Goal: Transaction & Acquisition: Purchase product/service

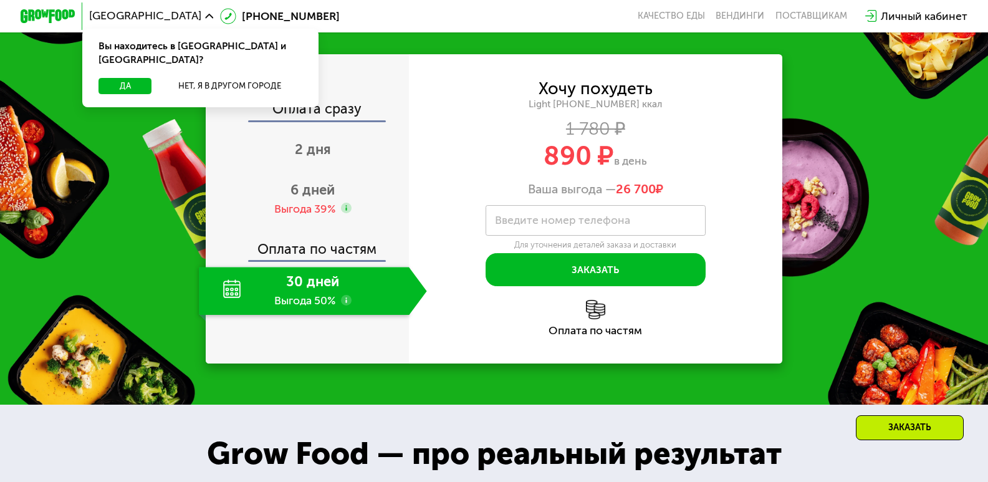
scroll to position [1310, 0]
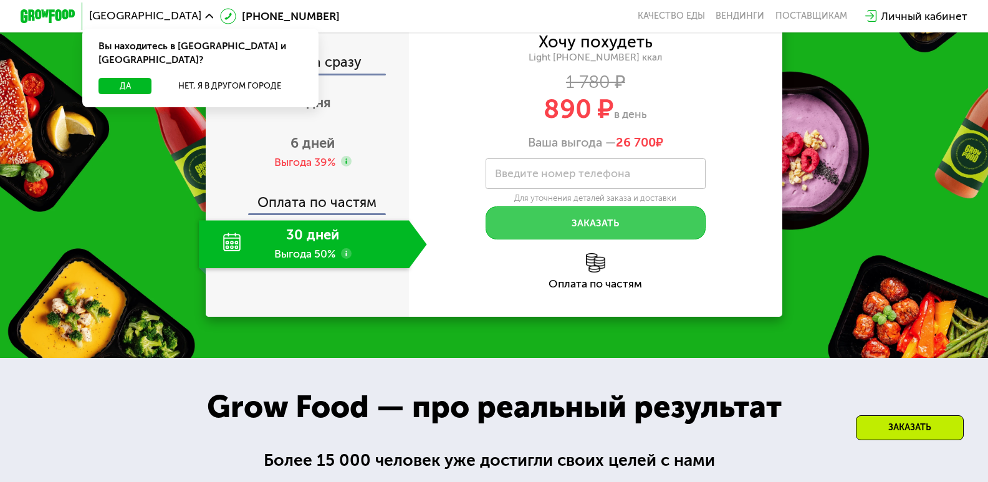
click at [581, 239] on button "Заказать" at bounding box center [595, 222] width 219 height 33
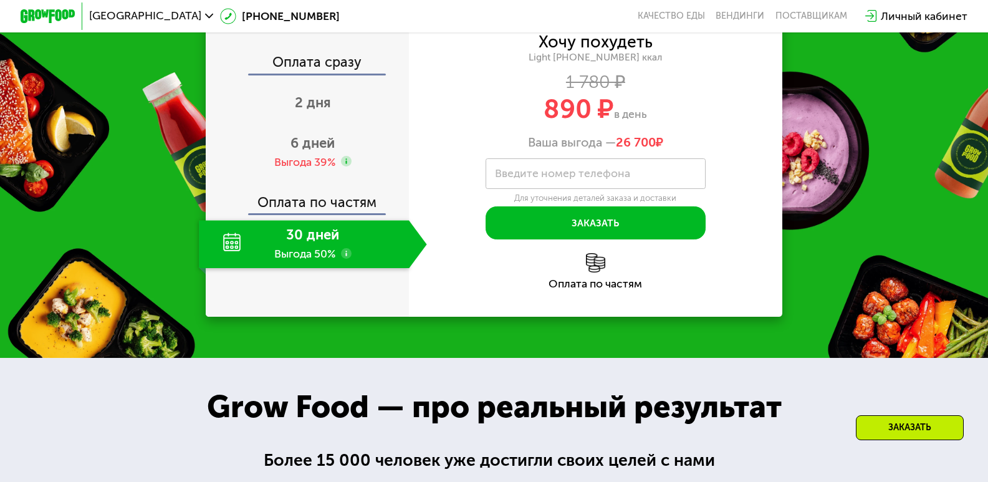
click at [527, 177] on label "Введите номер телефона" at bounding box center [562, 173] width 135 height 7
click at [527, 190] on input "Введите номер телефона" at bounding box center [595, 173] width 219 height 31
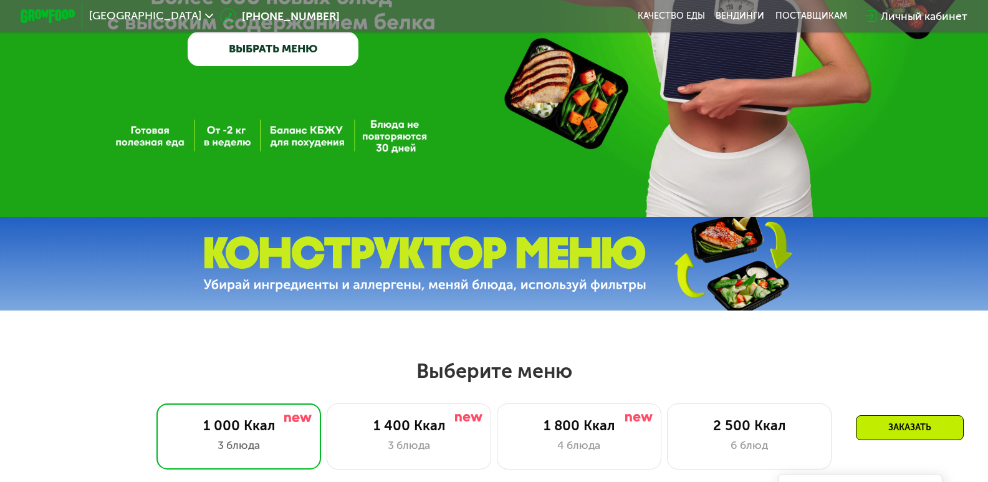
scroll to position [437, 0]
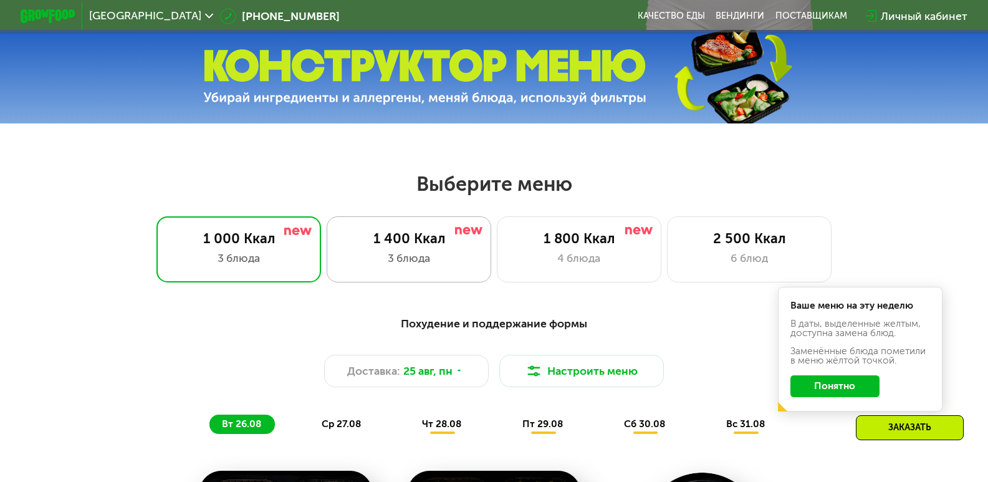
click at [461, 266] on div "3 блюда" at bounding box center [409, 258] width 136 height 16
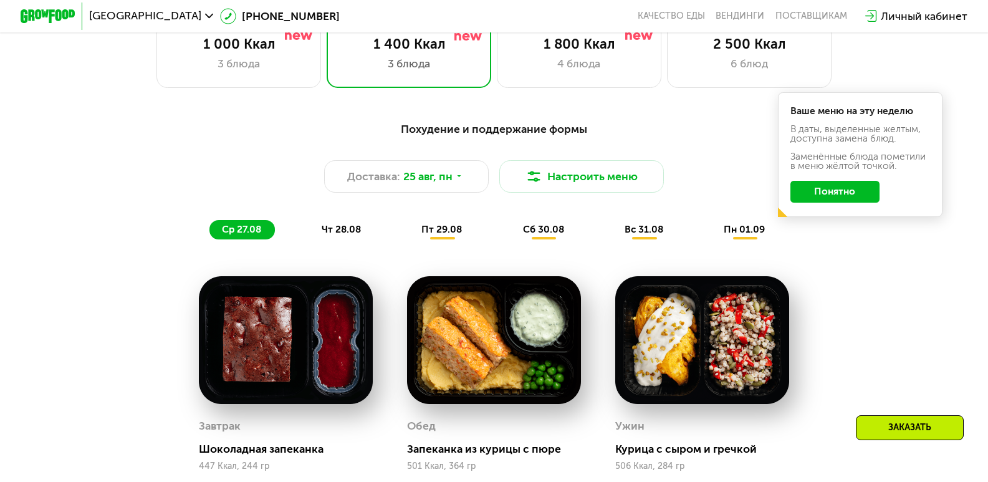
scroll to position [624, 0]
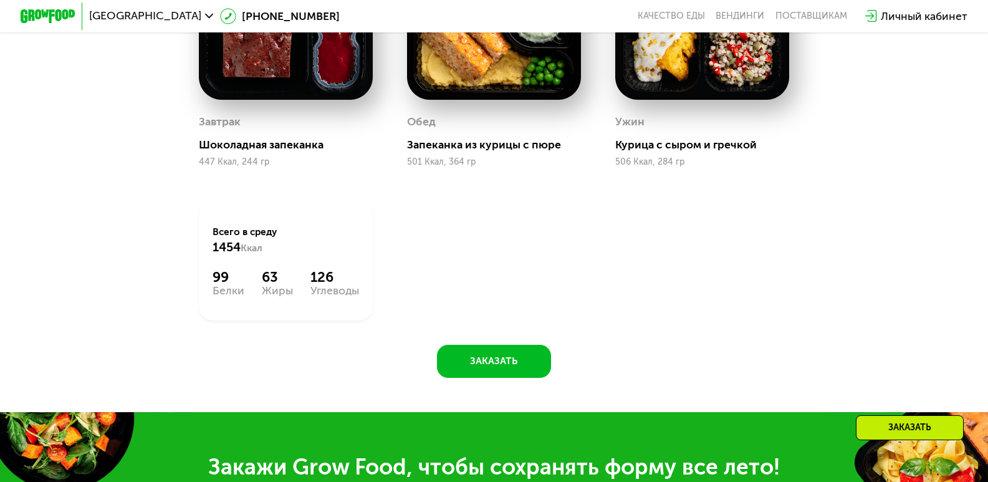
click at [496, 123] on div "Обед" at bounding box center [494, 122] width 174 height 21
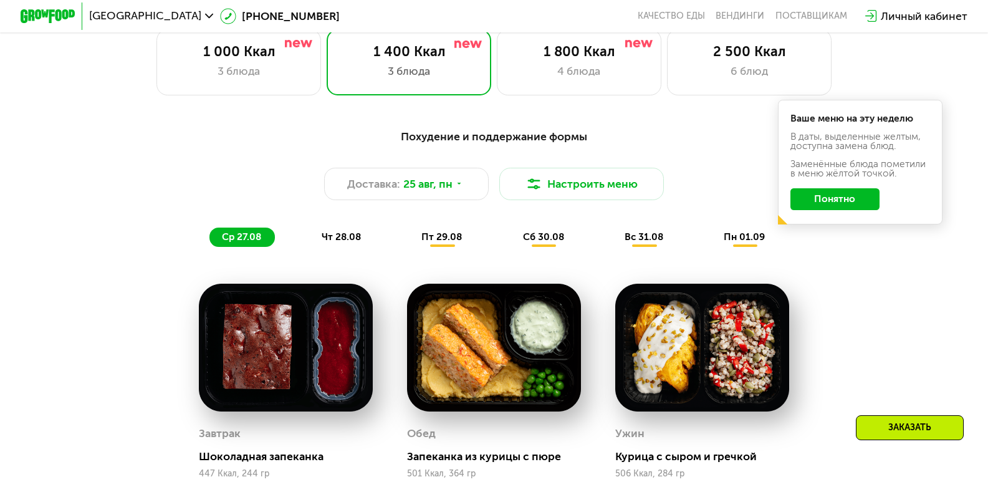
click at [532, 241] on span "сб 30.08" at bounding box center [543, 236] width 41 height 11
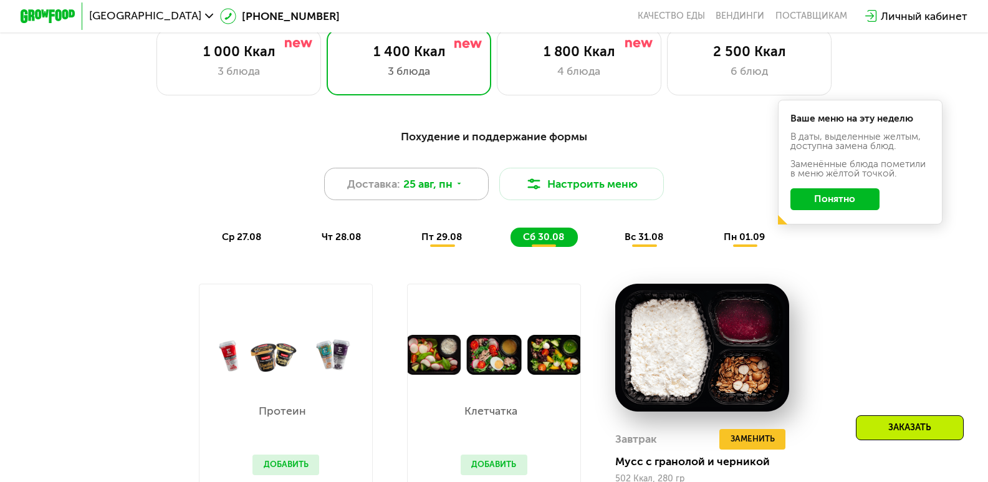
click at [370, 187] on span "Доставка:" at bounding box center [373, 184] width 53 height 16
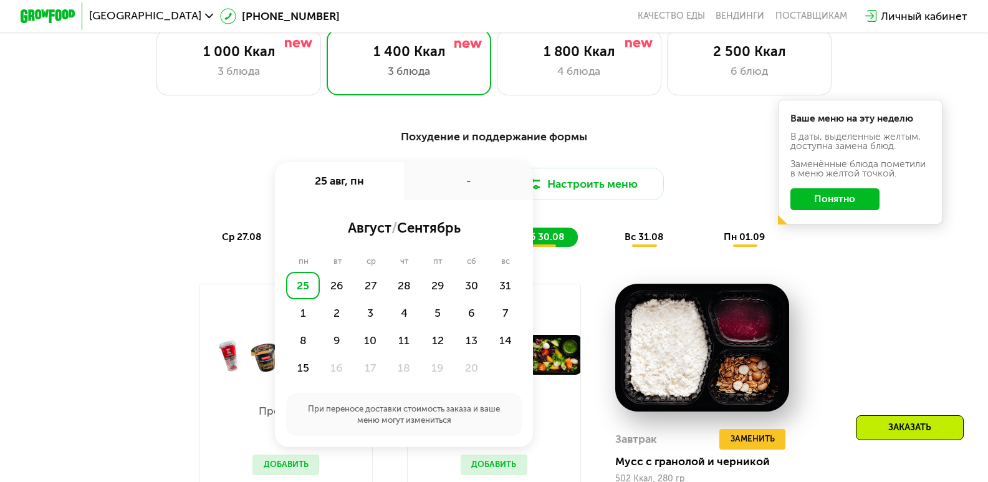
click at [605, 226] on div "Похудение и поддержание формы Доставка: [DATE] авг, пн - август / сентябрь пн в…" at bounding box center [494, 187] width 813 height 118
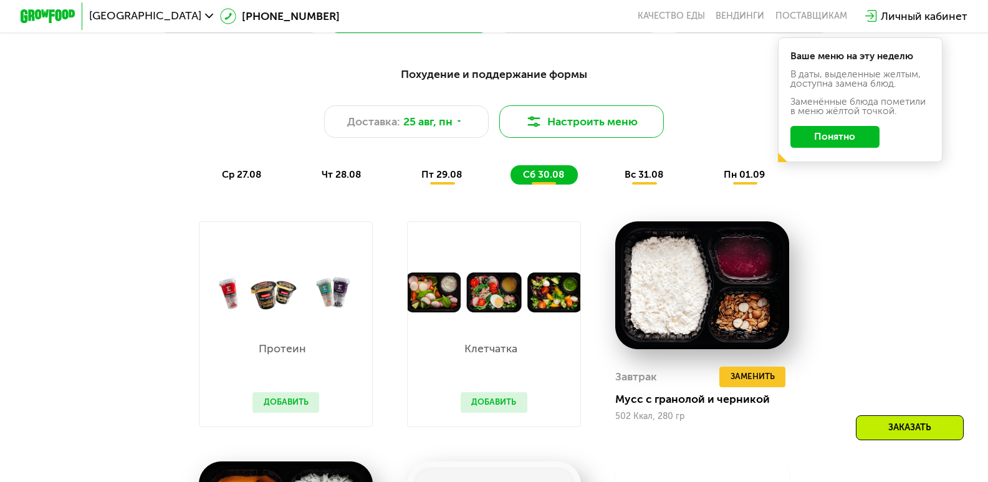
scroll to position [561, 0]
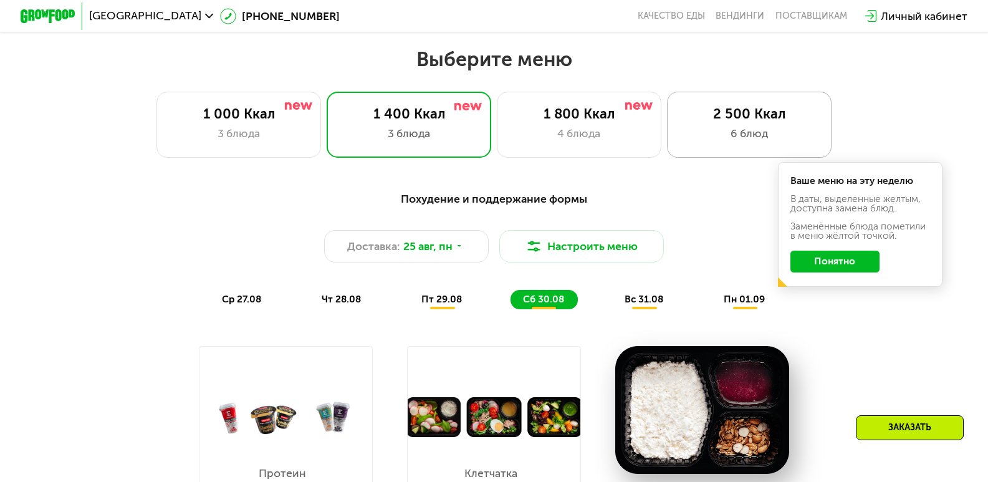
click at [741, 122] on div "2 500 Ккал" at bounding box center [750, 114] width 136 height 16
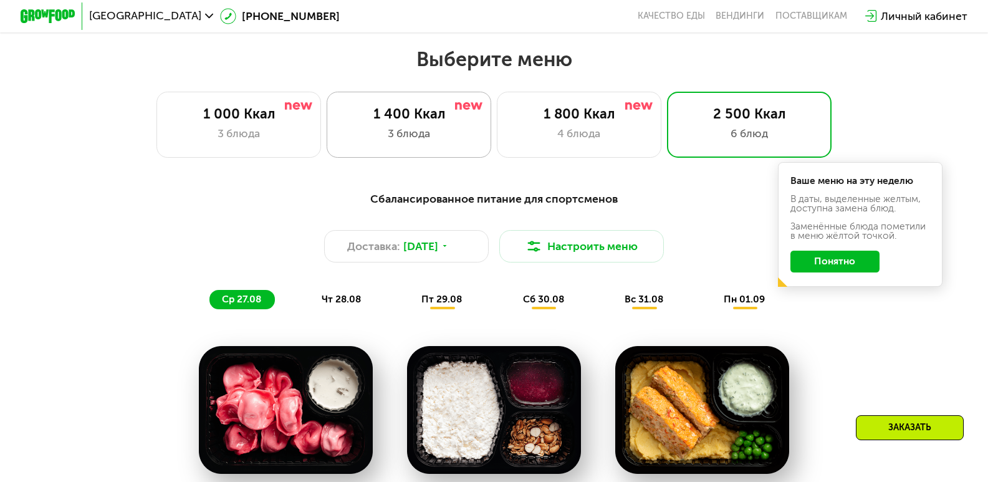
click at [497, 149] on div "1 400 Ккал 3 блюда" at bounding box center [579, 125] width 165 height 66
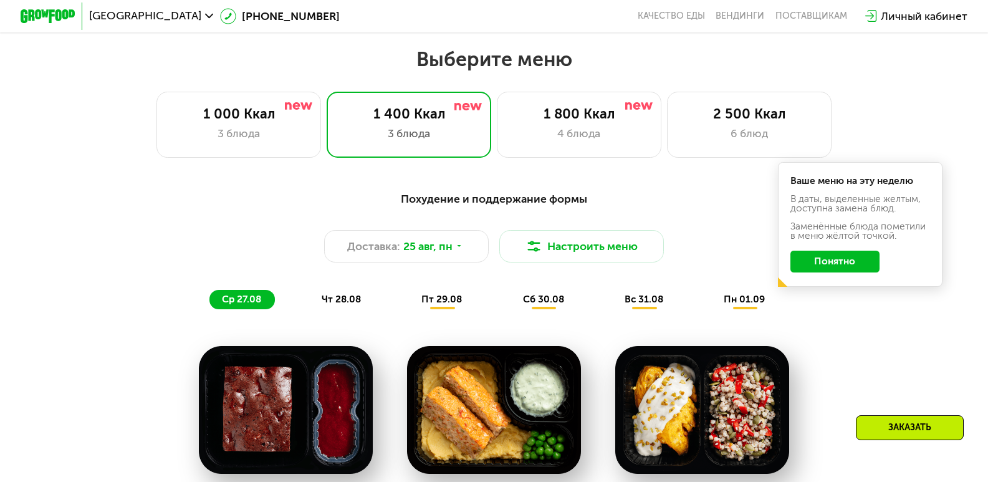
click at [359, 305] on span "чт 28.08" at bounding box center [341, 299] width 39 height 11
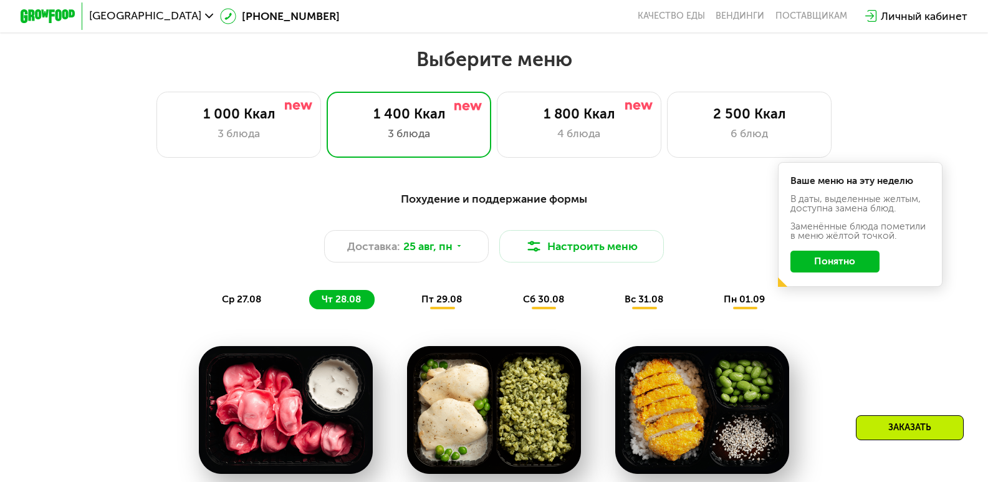
click at [241, 302] on span "ср 27.08" at bounding box center [241, 299] width 39 height 11
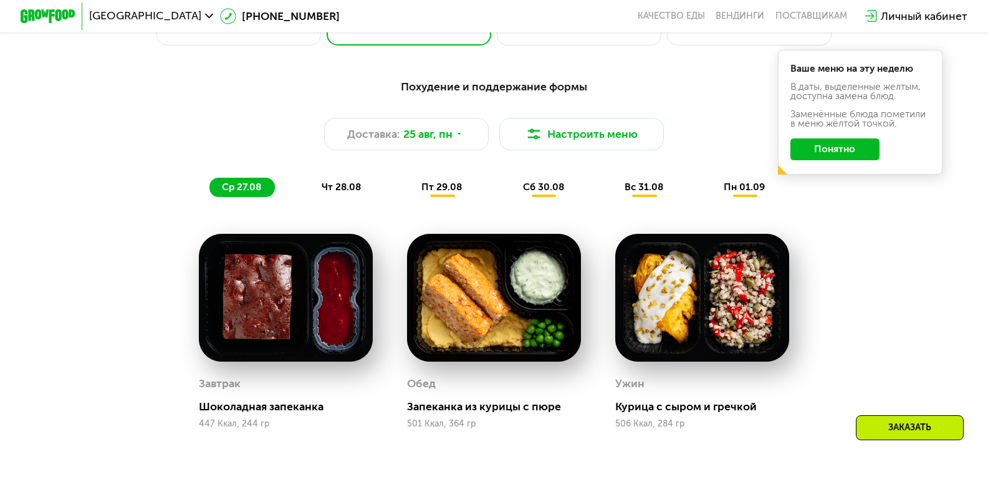
scroll to position [686, 0]
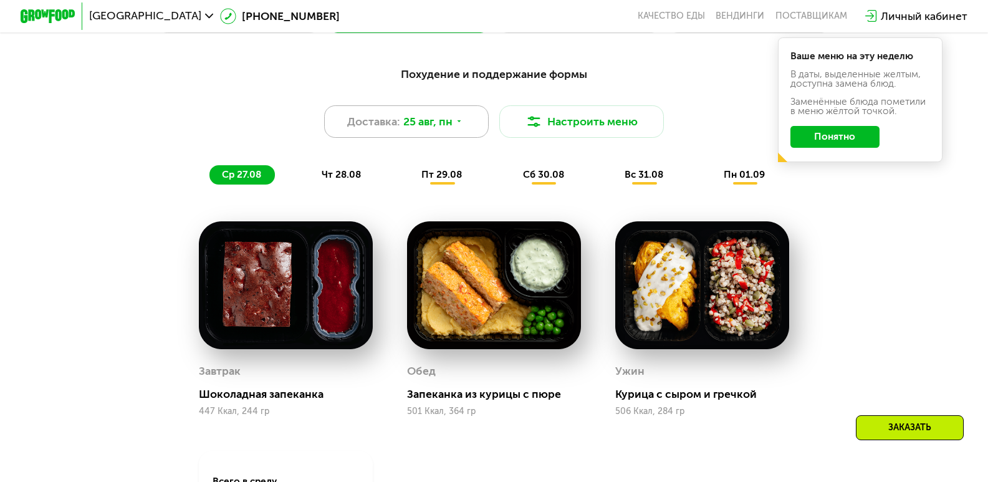
click at [438, 137] on div "Доставка: [DATE]" at bounding box center [406, 121] width 165 height 33
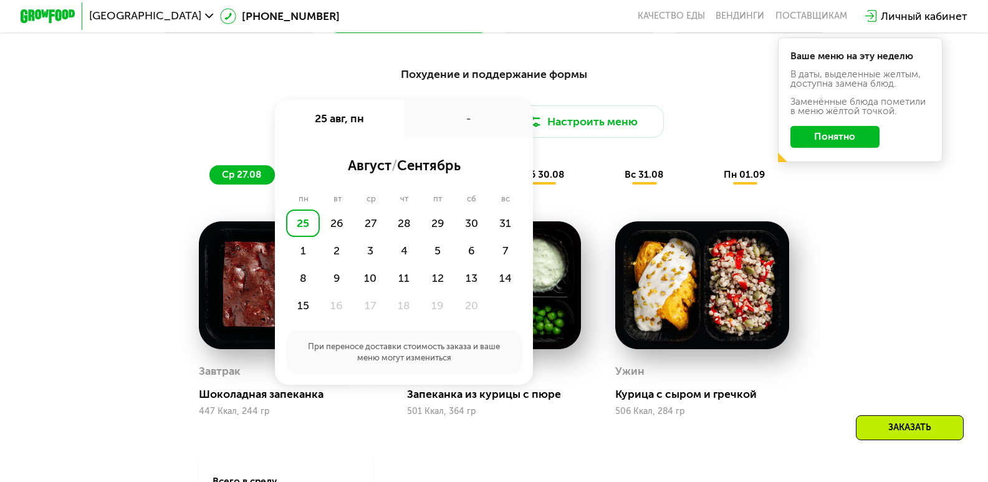
click at [213, 135] on div "Доставка: [DATE] авг, пн - август / сентябрь пн вт ср чт пт сб вс 25 26 27 28 2…" at bounding box center [494, 121] width 813 height 33
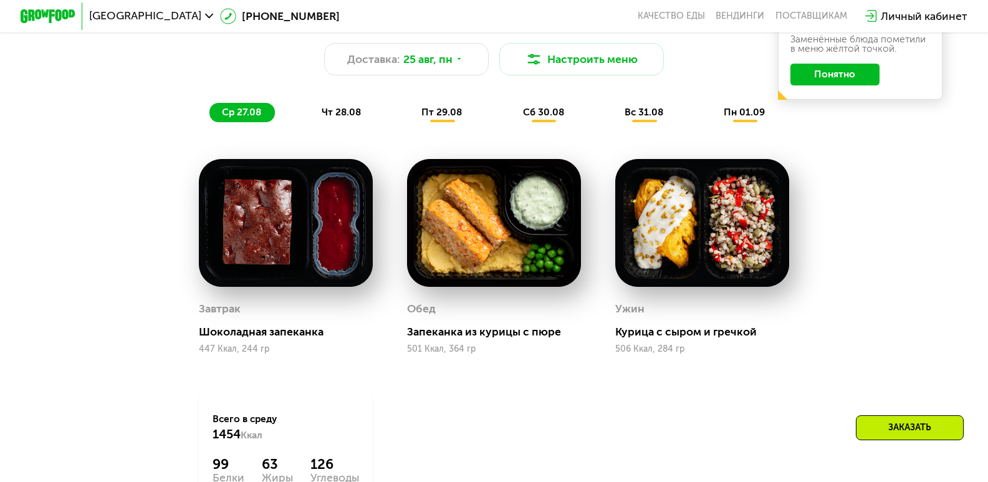
scroll to position [998, 0]
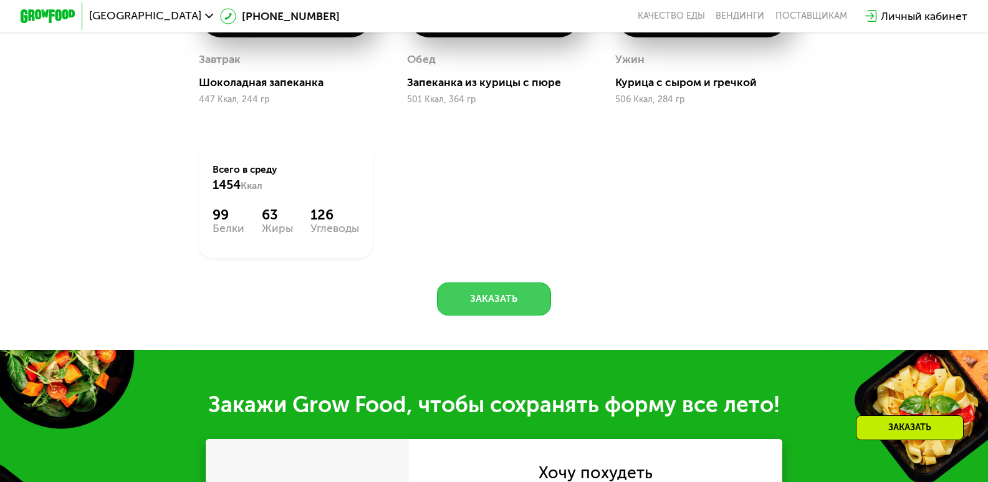
click at [463, 316] on button "Заказать" at bounding box center [494, 298] width 115 height 33
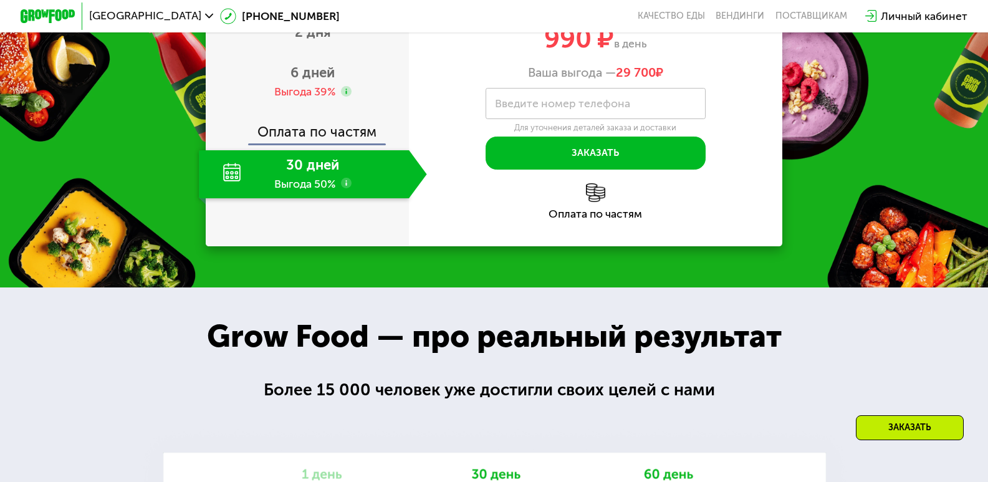
scroll to position [1359, 0]
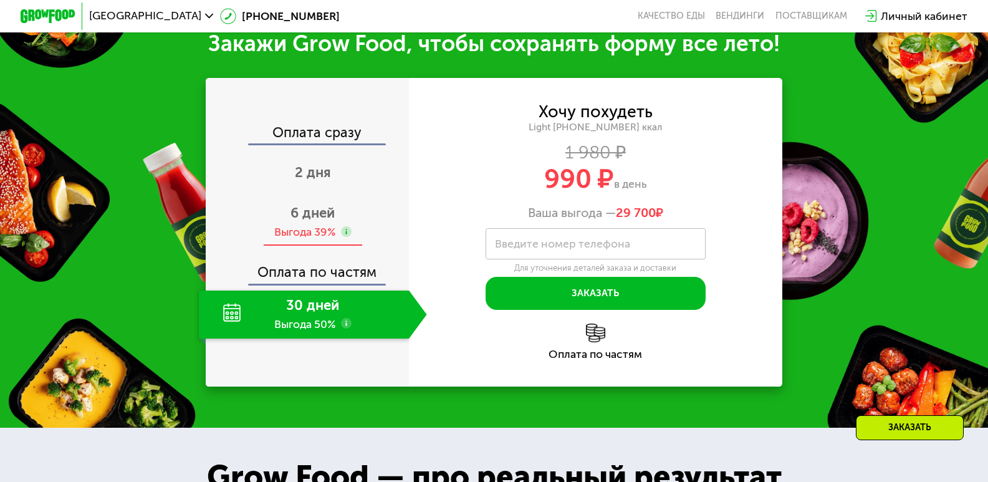
click at [307, 221] on span "6 дней" at bounding box center [313, 213] width 44 height 17
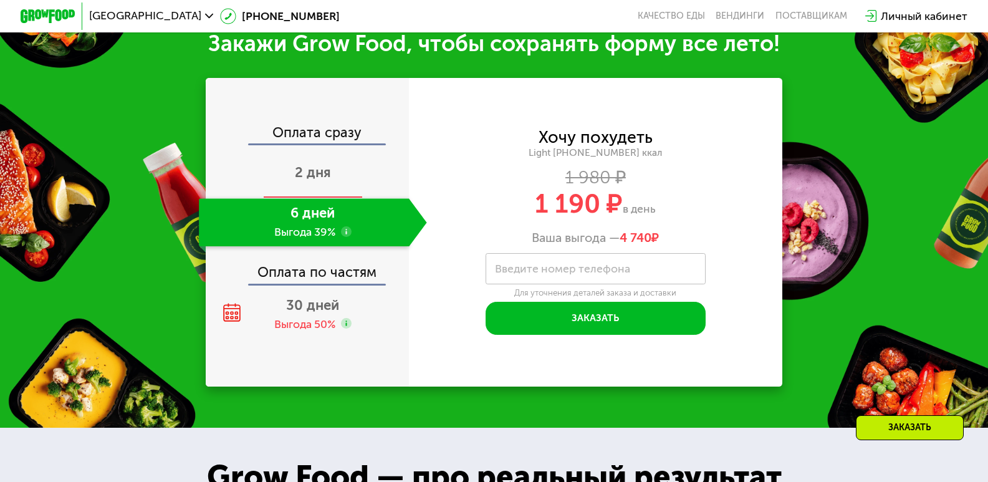
click at [311, 181] on span "2 дня" at bounding box center [313, 172] width 36 height 17
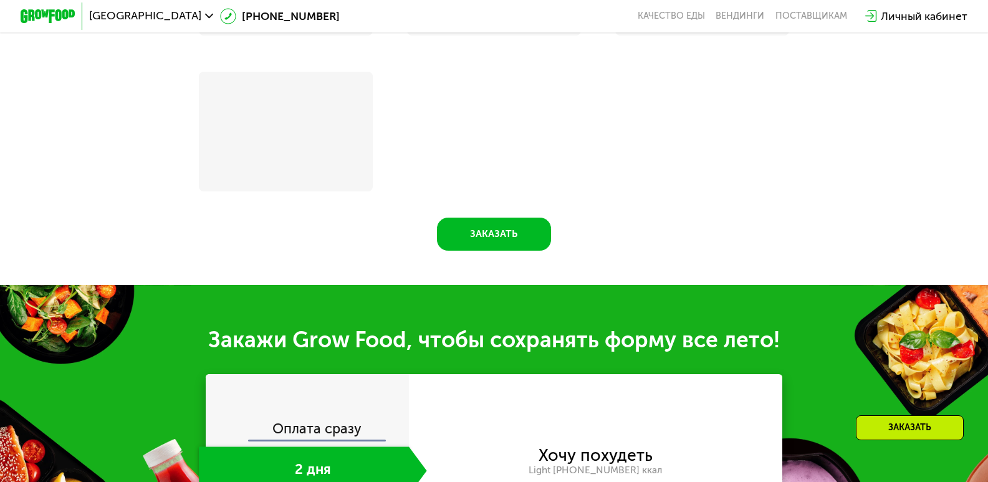
scroll to position [1658, 0]
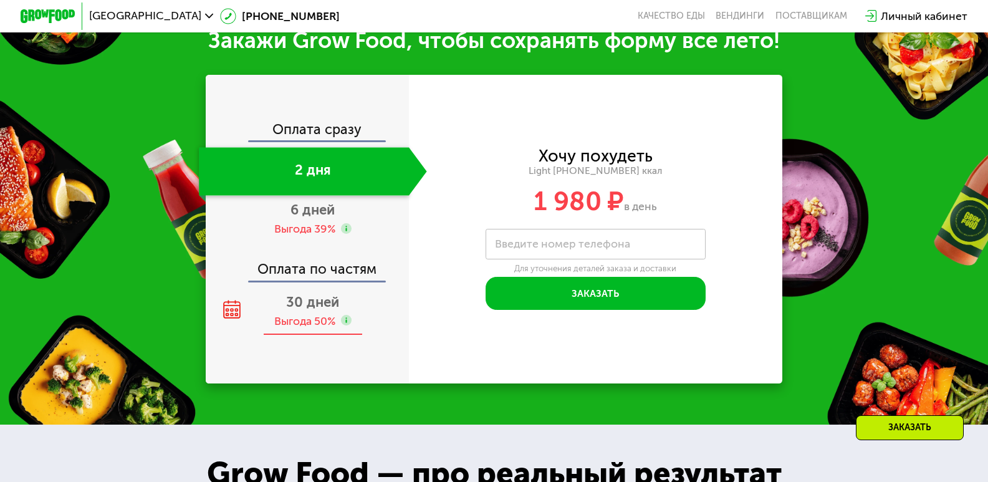
click at [311, 311] on span "30 дней" at bounding box center [312, 302] width 53 height 17
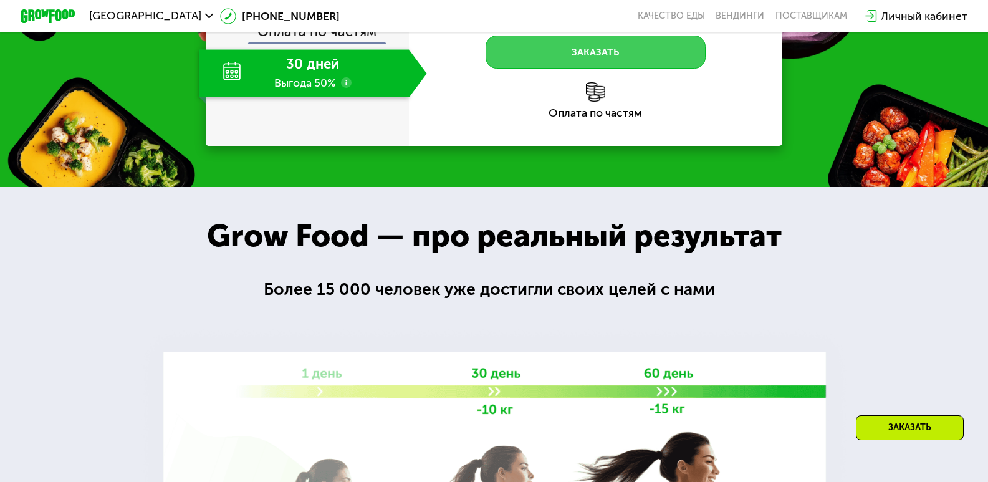
scroll to position [1483, 0]
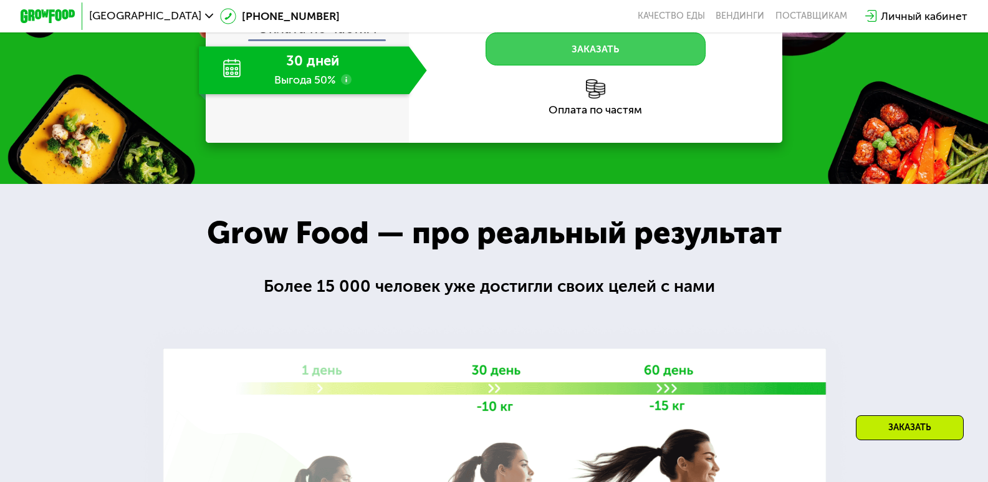
click at [517, 65] on button "Заказать" at bounding box center [595, 48] width 219 height 33
click at [542, 65] on button "Заказать" at bounding box center [595, 48] width 219 height 33
click at [554, 65] on button "Заказать" at bounding box center [595, 48] width 219 height 33
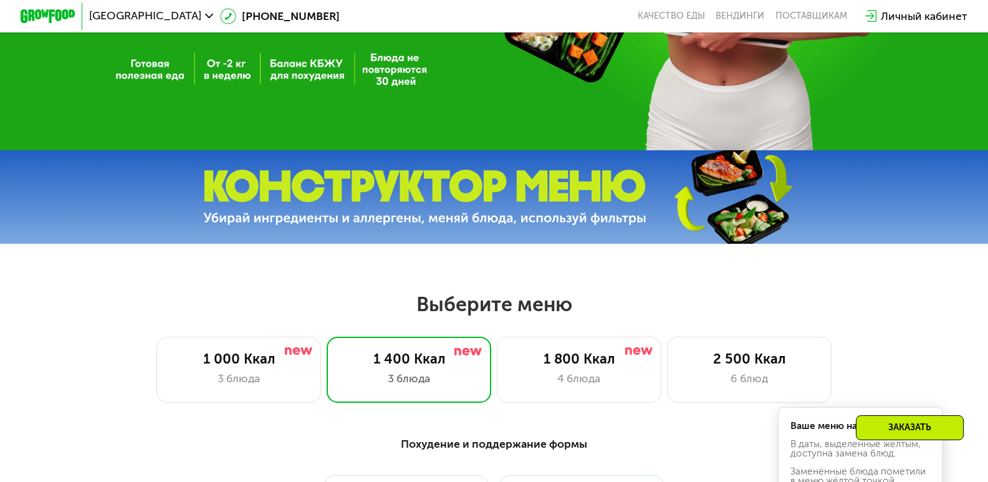
scroll to position [174, 0]
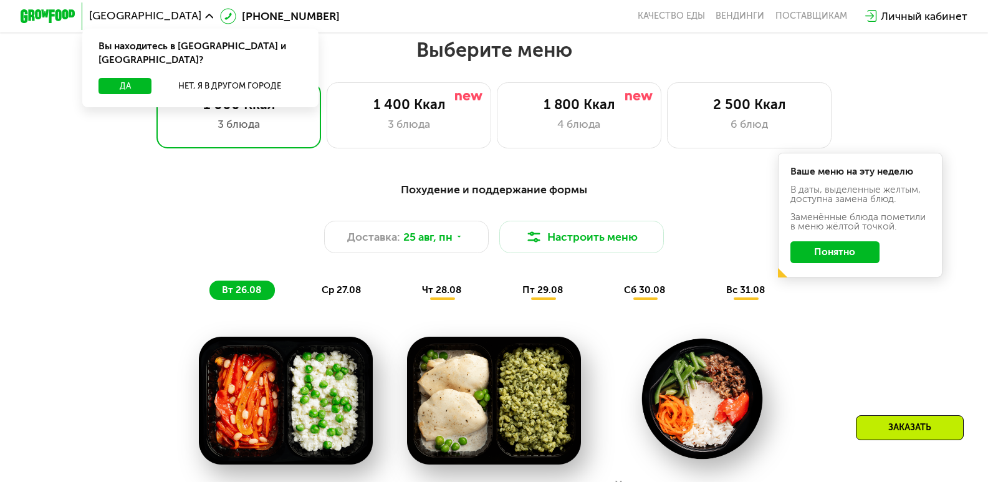
scroll to position [573, 0]
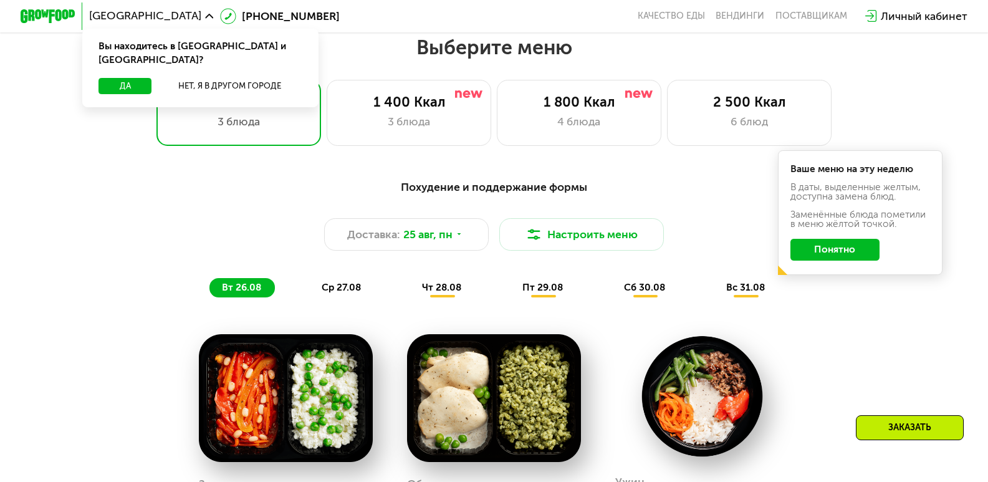
click at [345, 289] on span "ср 27.08" at bounding box center [341, 287] width 39 height 11
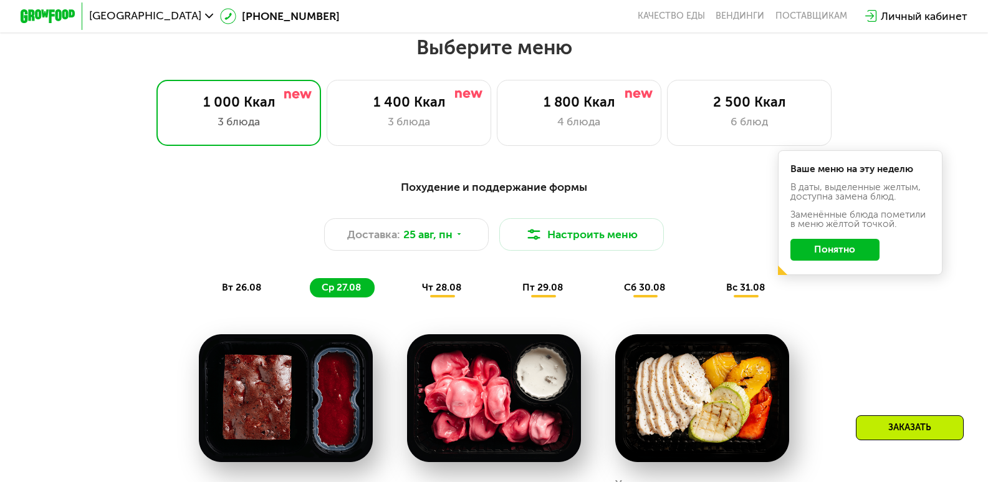
click at [511, 288] on div "чт 28.08" at bounding box center [544, 287] width 67 height 19
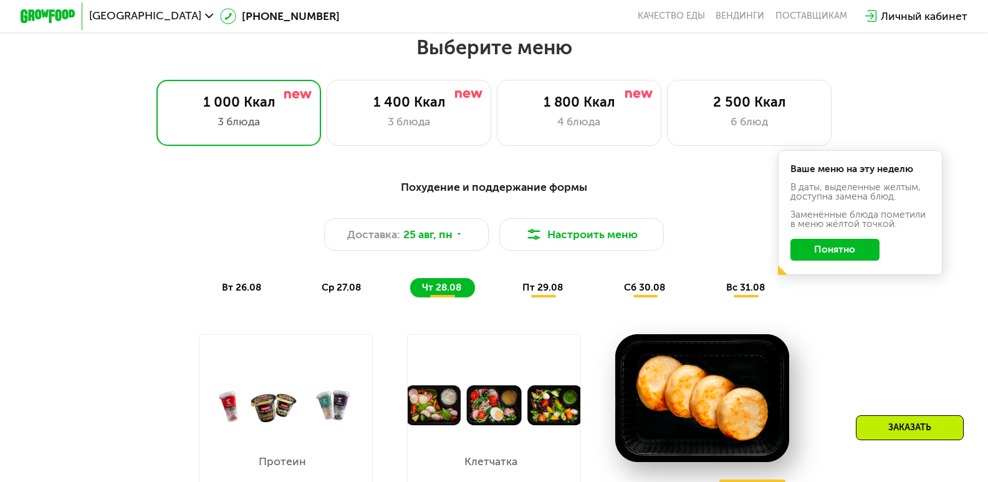
click at [525, 291] on span "пт 29.08" at bounding box center [543, 287] width 41 height 11
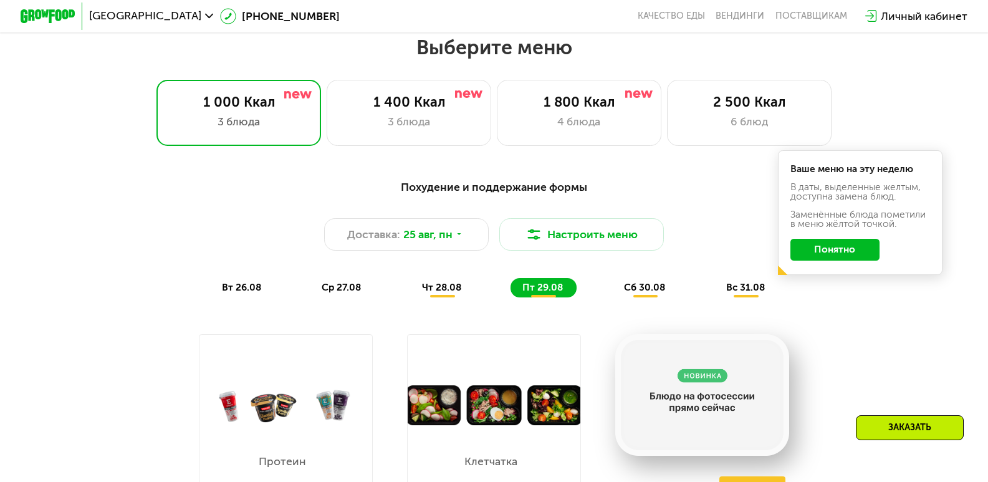
click at [511, 297] on div "чт 28.08" at bounding box center [544, 287] width 67 height 19
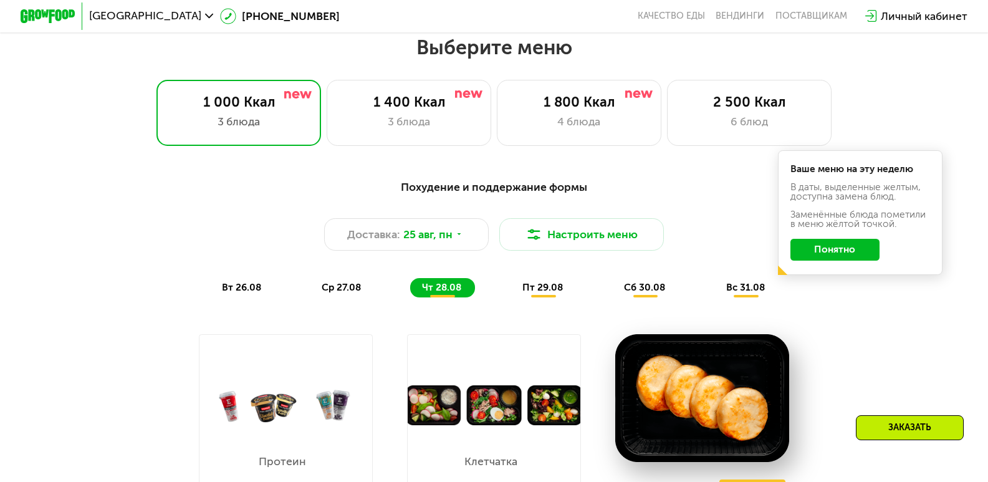
click at [359, 293] on span "ср 27.08" at bounding box center [341, 287] width 39 height 11
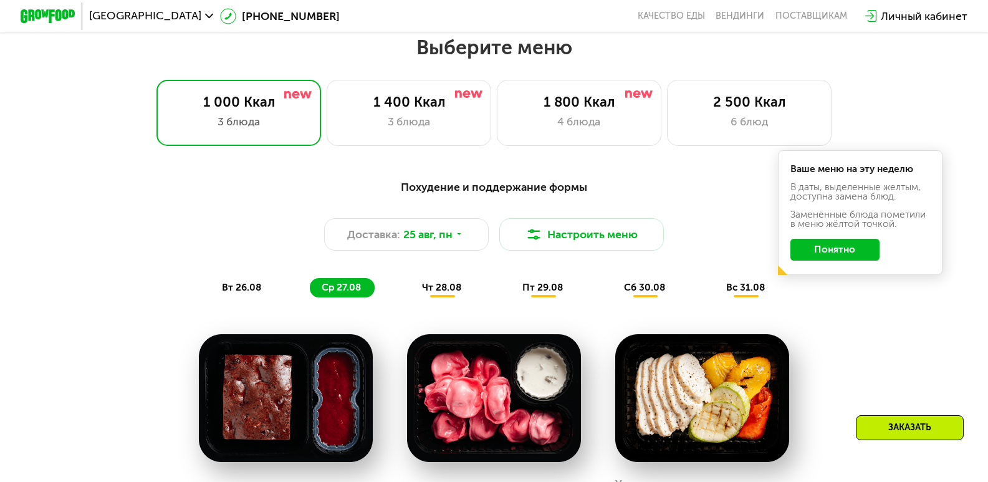
click at [248, 293] on span "вт 26.08" at bounding box center [241, 287] width 39 height 11
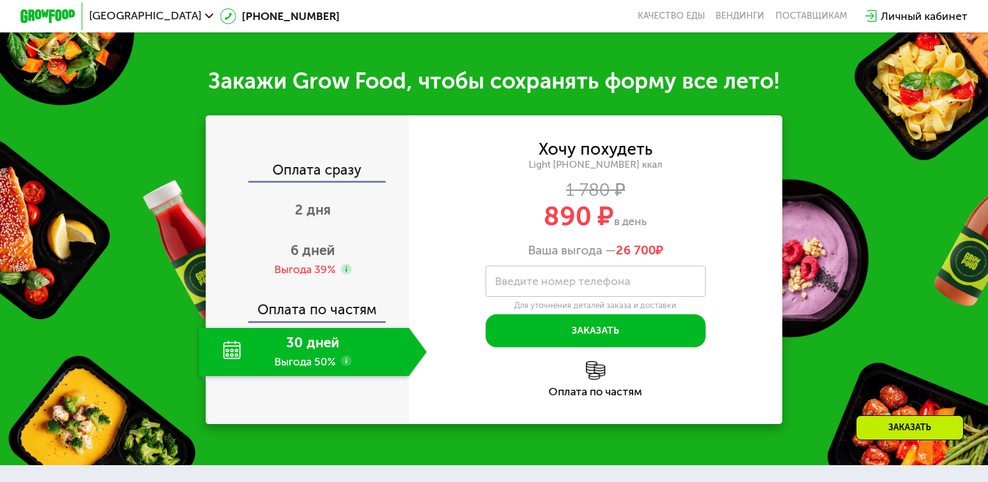
scroll to position [1384, 0]
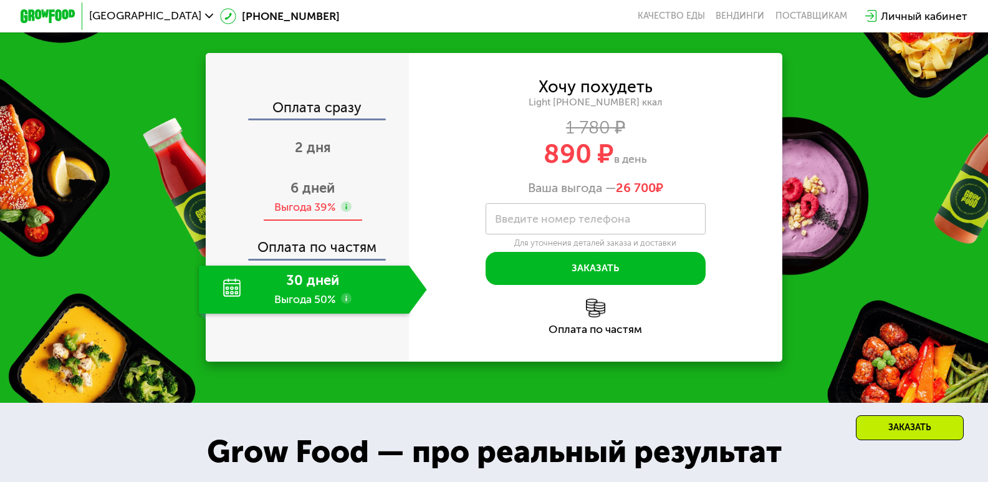
click at [302, 196] on span "6 дней" at bounding box center [313, 188] width 44 height 17
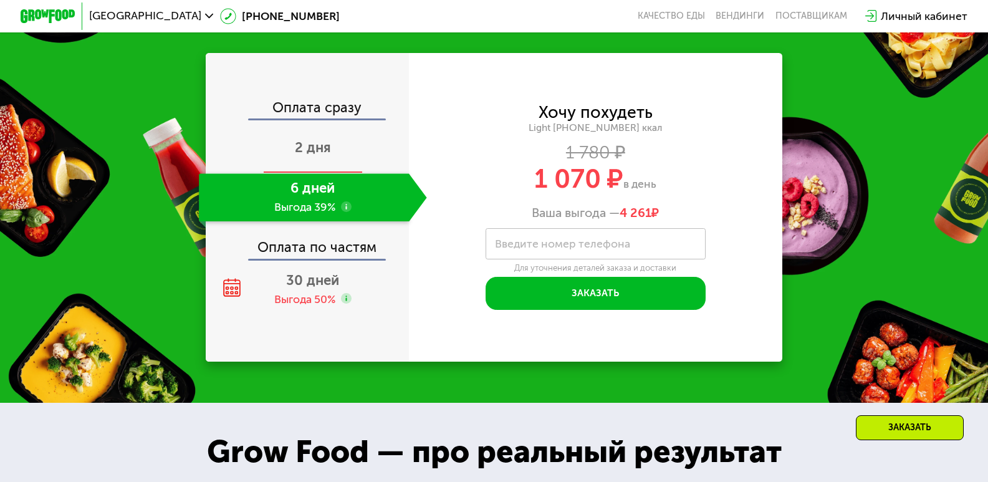
click at [310, 156] on span "2 дня" at bounding box center [313, 147] width 36 height 17
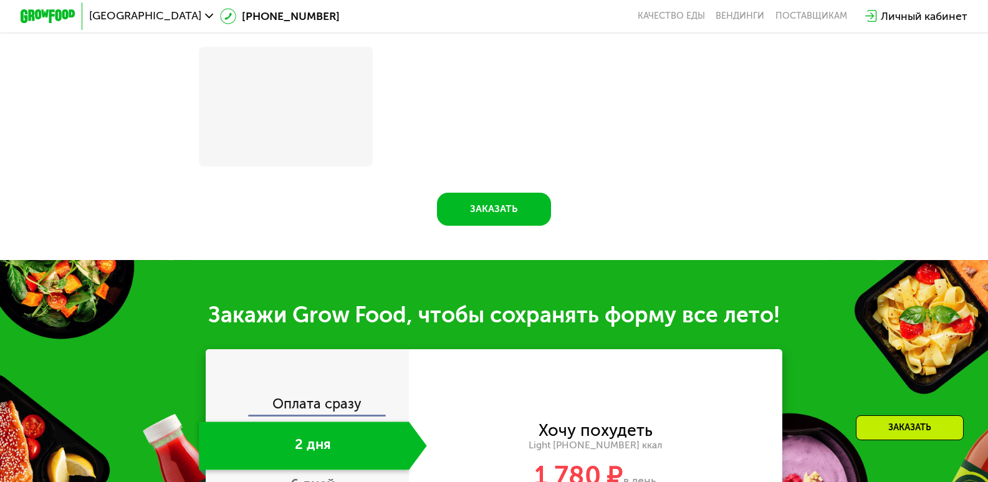
scroll to position [1683, 0]
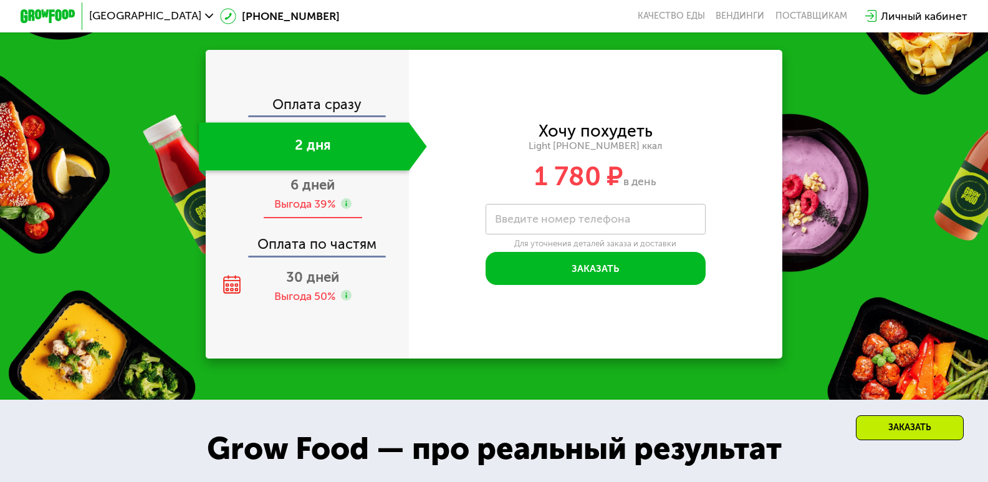
click at [307, 211] on div "Выгода 39%" at bounding box center [304, 203] width 61 height 15
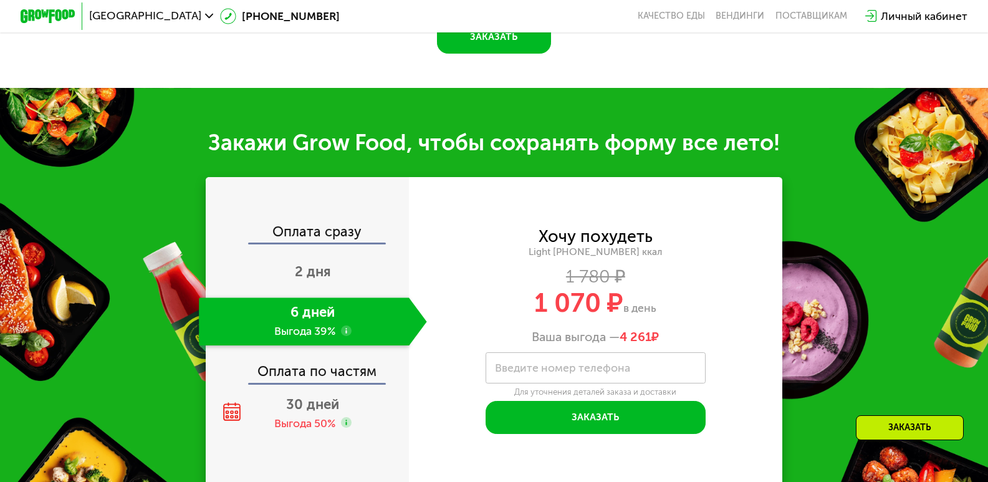
scroll to position [1259, 0]
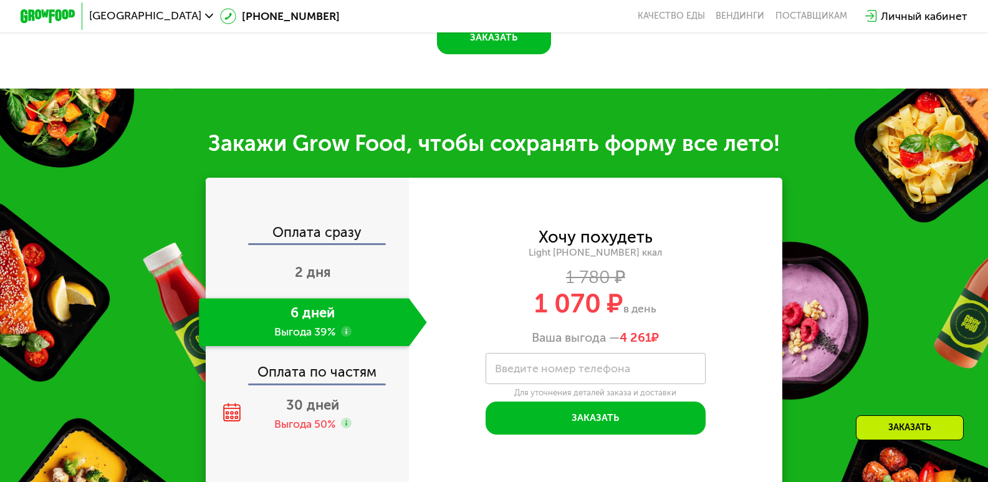
click at [529, 179] on div "Закажи Grow Food, чтобы сохранять форму все лето! Оплата сразу 2 дня 6 дней Выг…" at bounding box center [494, 308] width 988 height 439
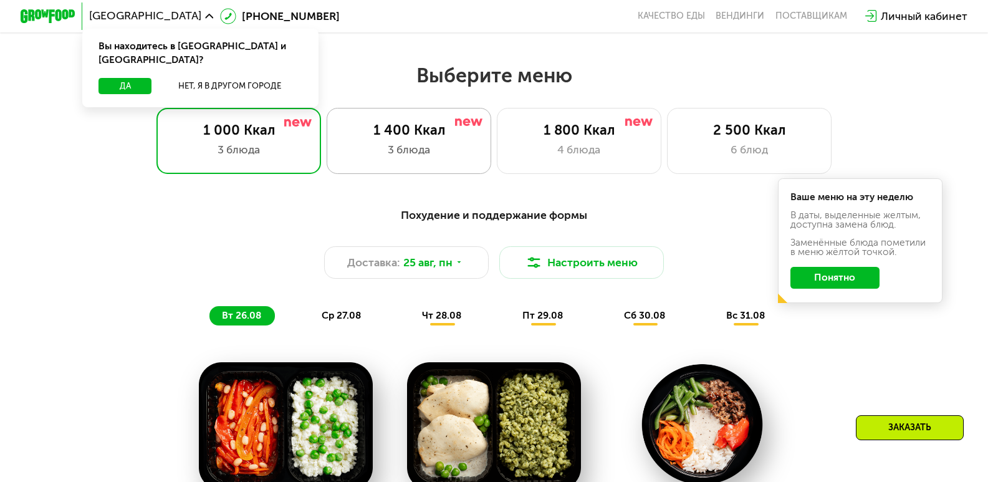
click at [430, 137] on div "1 400 Ккал" at bounding box center [409, 130] width 136 height 16
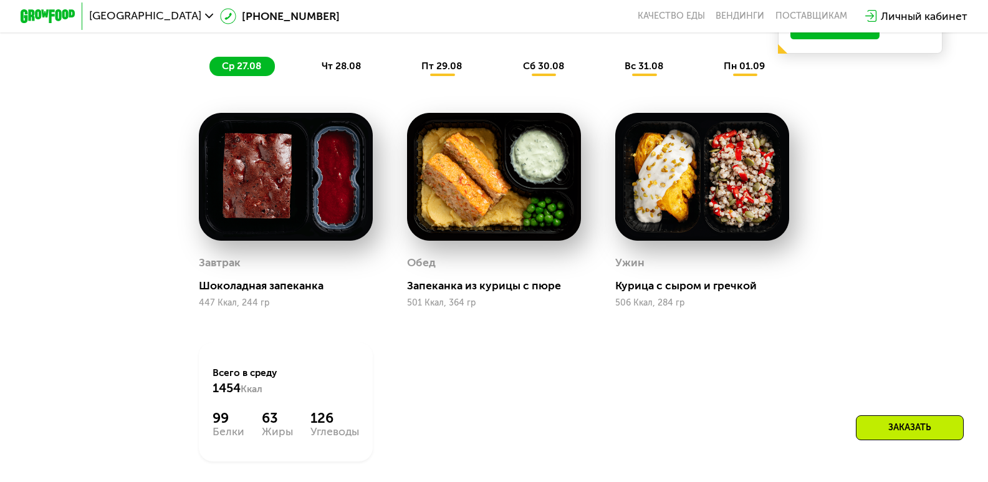
click at [476, 233] on img at bounding box center [494, 177] width 174 height 128
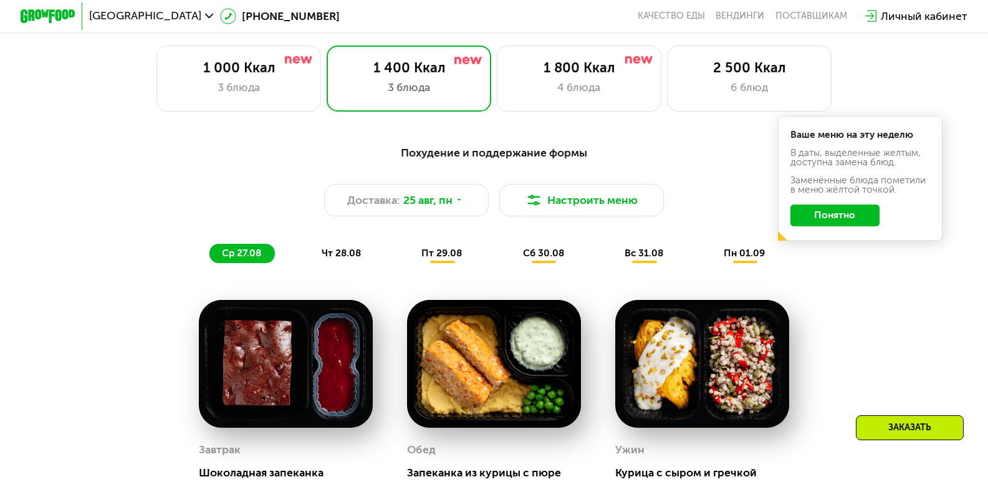
click at [433, 257] on span "пт 29.08" at bounding box center [442, 253] width 41 height 11
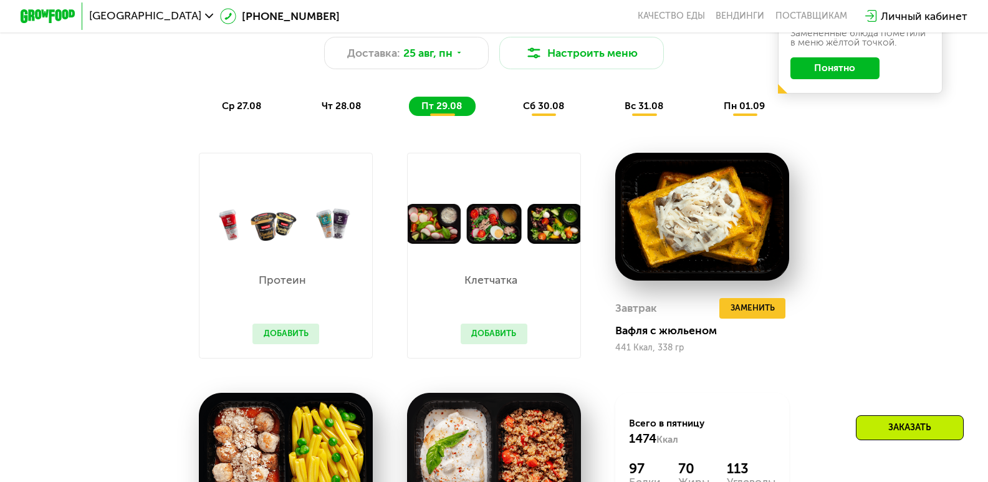
scroll to position [732, 0]
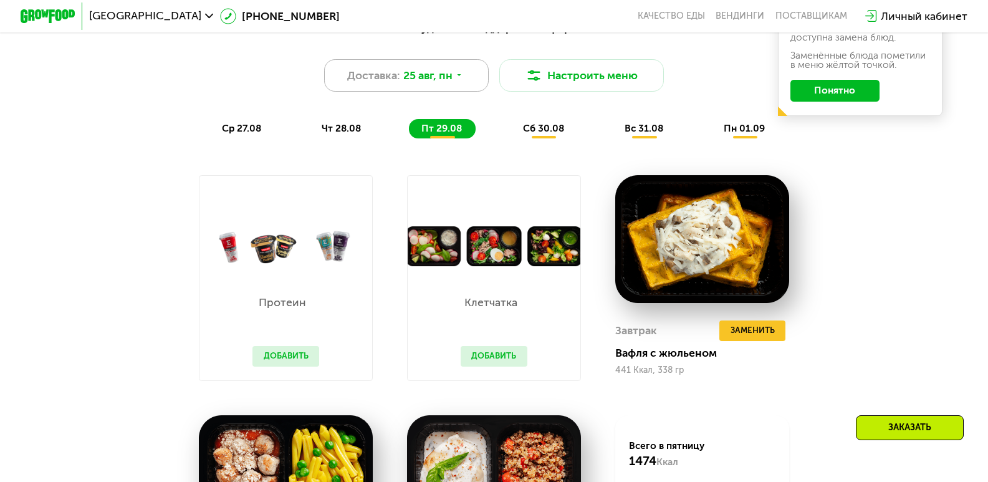
click at [383, 84] on span "Доставка:" at bounding box center [373, 75] width 53 height 16
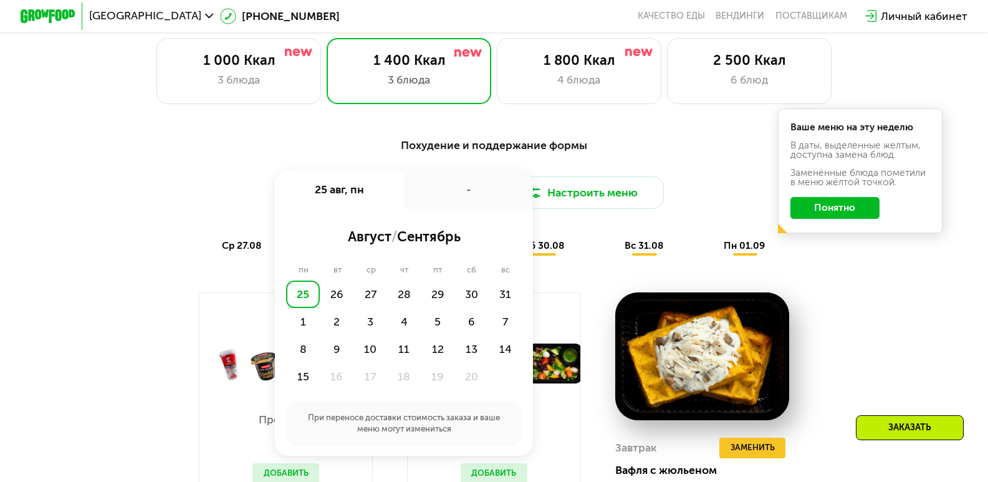
scroll to position [592, 0]
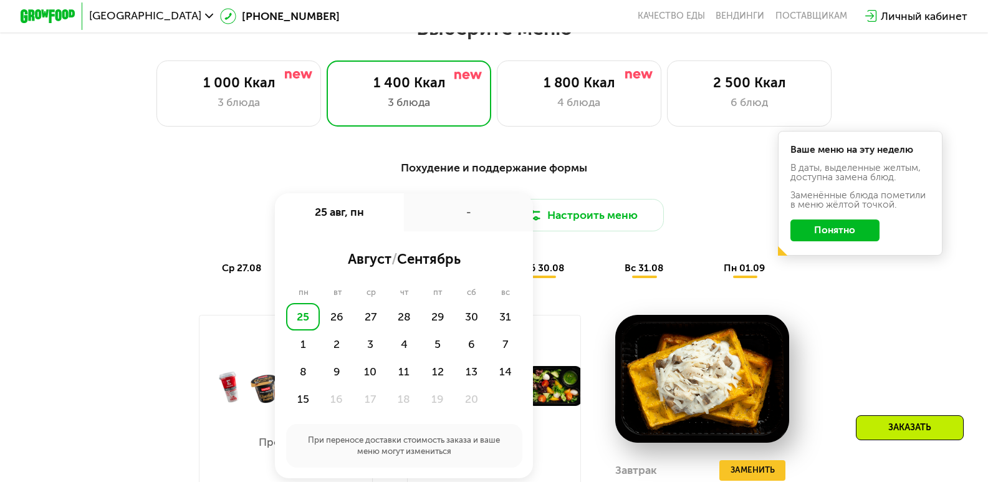
click at [481, 153] on div "Похудение и поддержание формы Доставка: 25 авг, пн 25 авг, пн - август / сентяб…" at bounding box center [494, 490] width 988 height 701
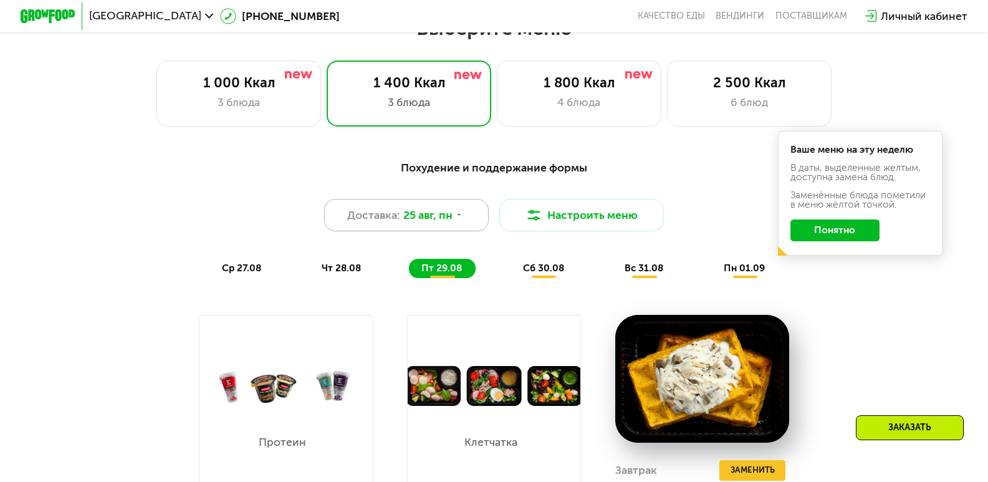
click at [459, 231] on div "Доставка: [DATE]" at bounding box center [406, 215] width 165 height 33
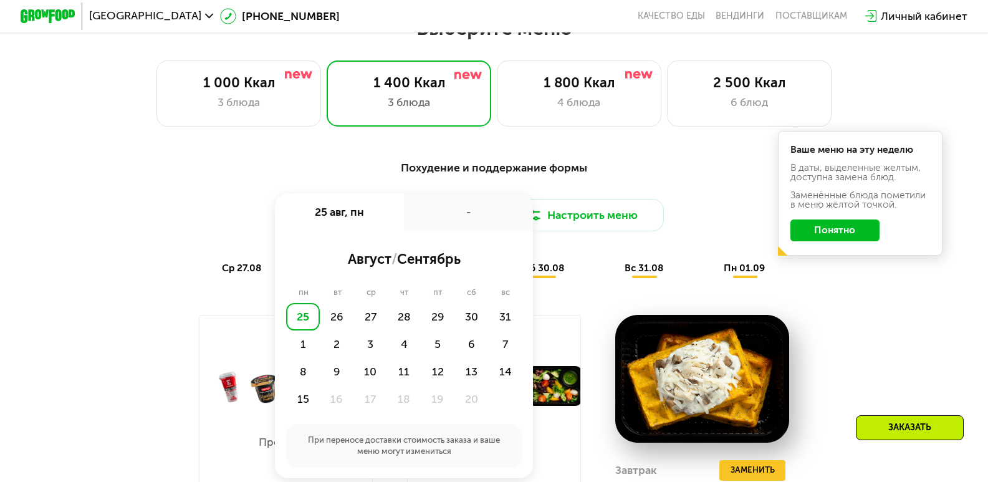
click at [466, 167] on div "Похудение и поддержание формы" at bounding box center [494, 168] width 813 height 17
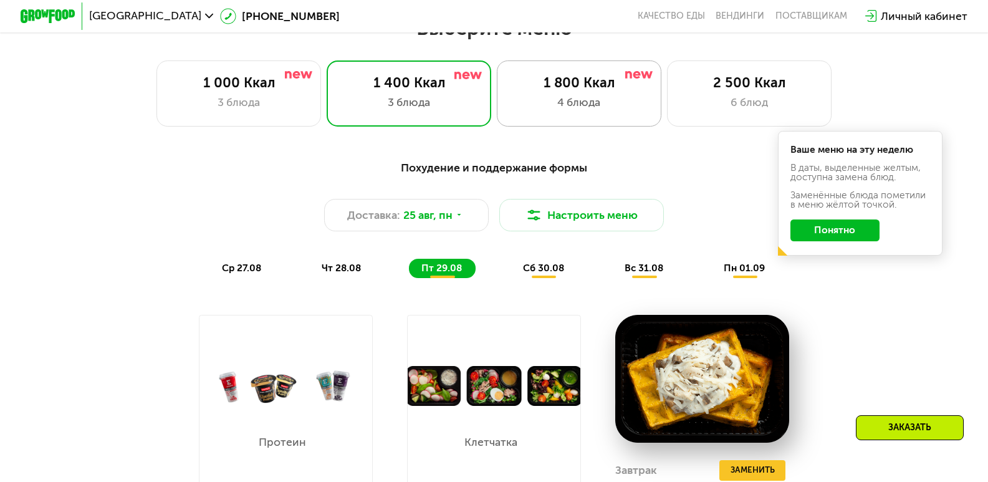
click at [667, 75] on div "1 800 Ккал 4 блюда" at bounding box center [749, 93] width 165 height 66
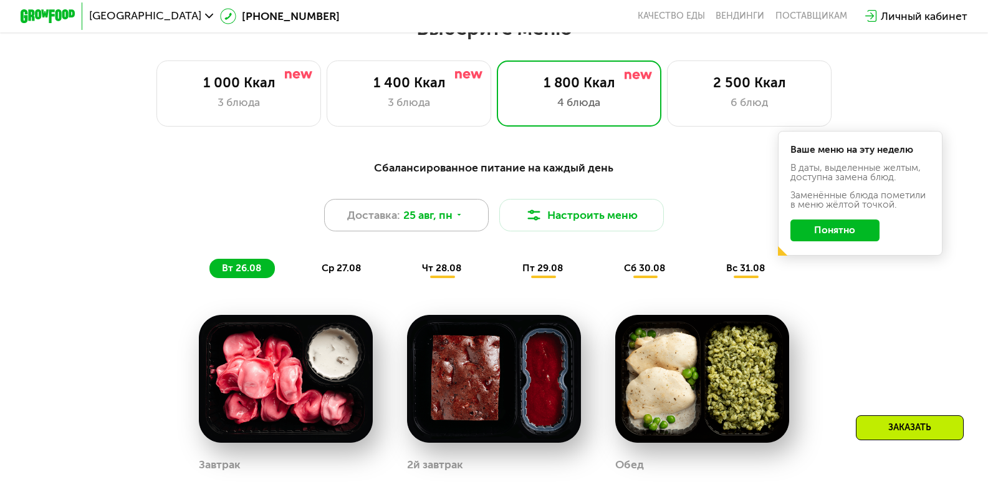
click at [443, 223] on span "25 авг, пн" at bounding box center [427, 215] width 49 height 16
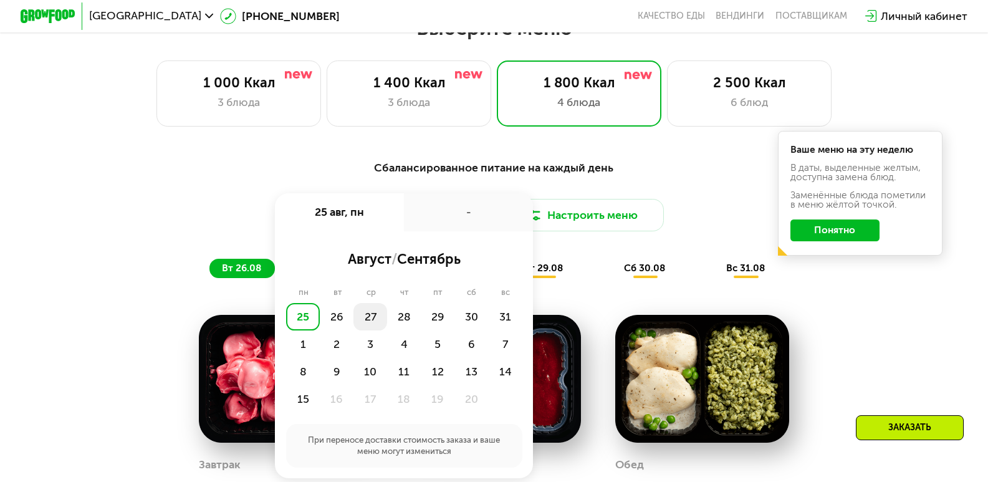
click at [387, 329] on div "27" at bounding box center [404, 316] width 34 height 27
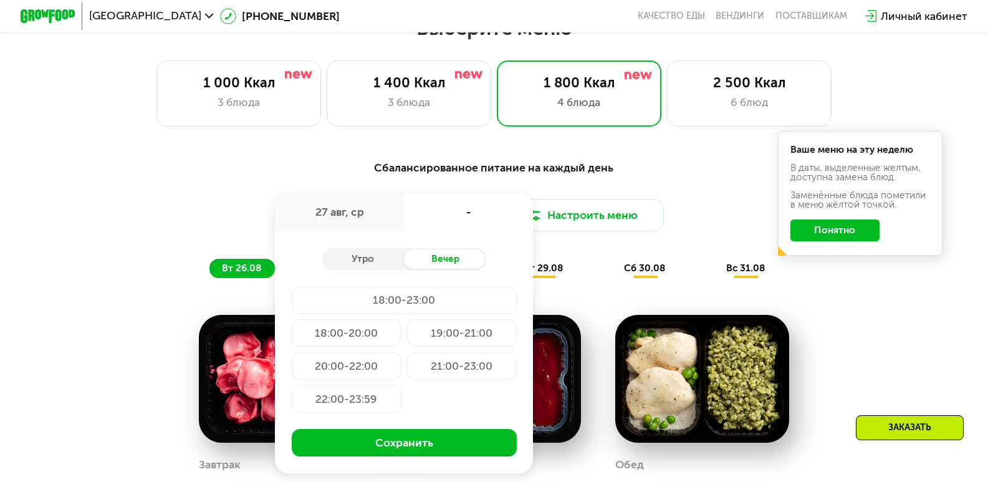
click at [701, 223] on div "Доставка: 27 авг, ср 27 авг, ср - Утро Вечер 18:00-23:00 18:00-20:00 19:00-21:0…" at bounding box center [494, 215] width 813 height 33
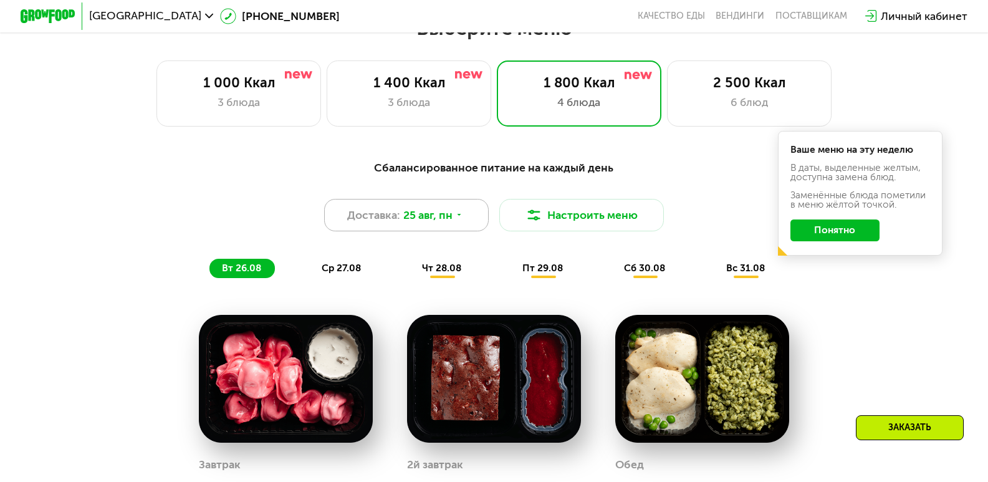
click at [450, 219] on span "25 авг, пн" at bounding box center [427, 215] width 49 height 16
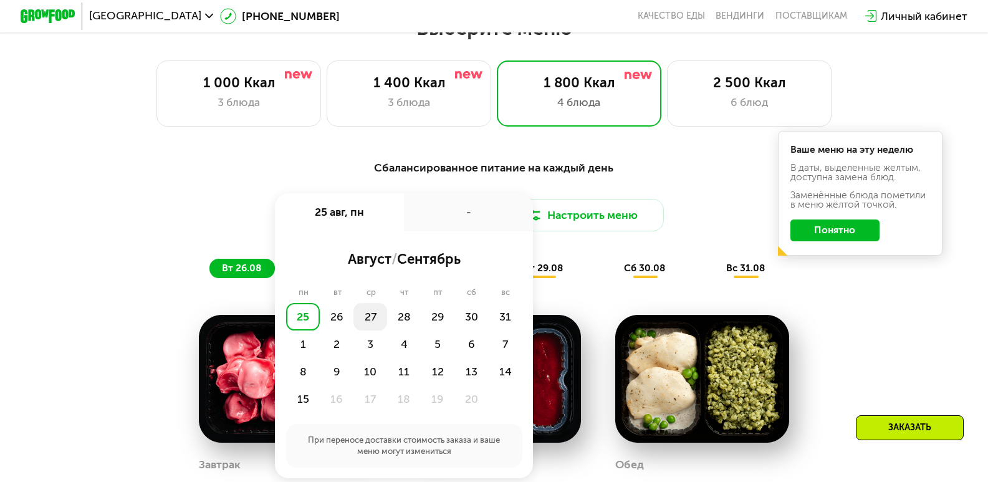
click at [387, 321] on div "27" at bounding box center [404, 316] width 34 height 27
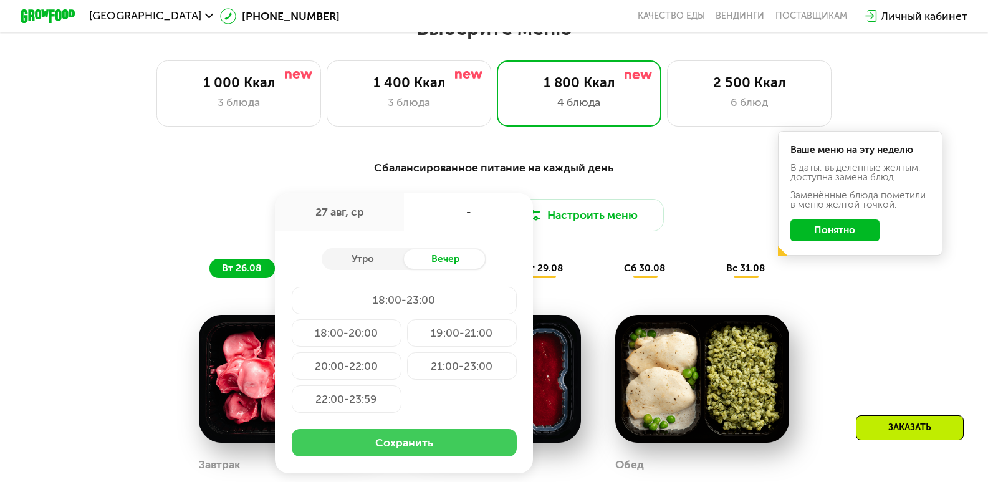
click at [418, 453] on button "Сохранить" at bounding box center [404, 442] width 225 height 27
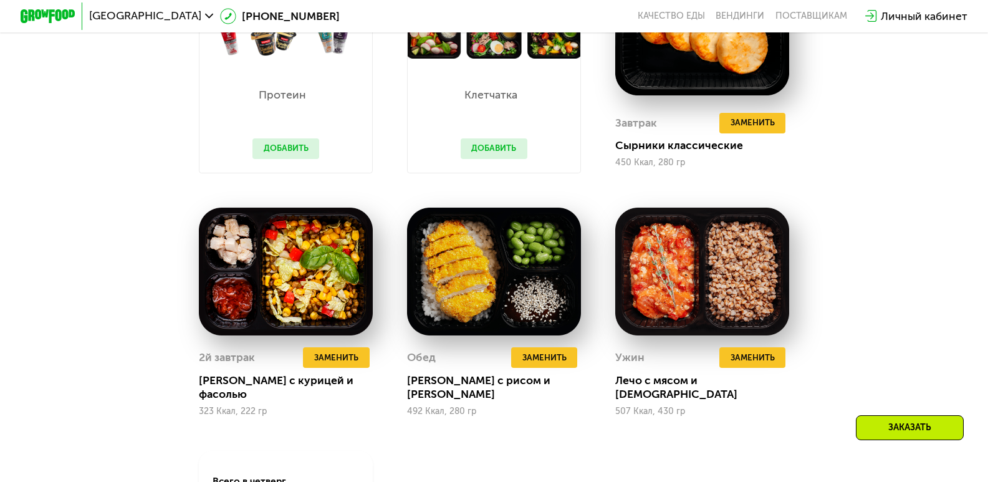
scroll to position [1091, 0]
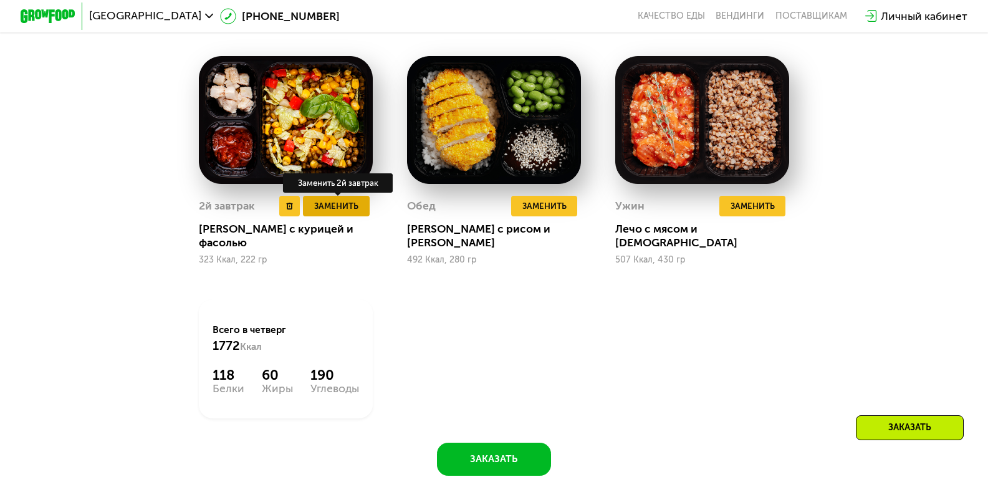
click at [342, 213] on span "Заменить" at bounding box center [336, 207] width 44 height 14
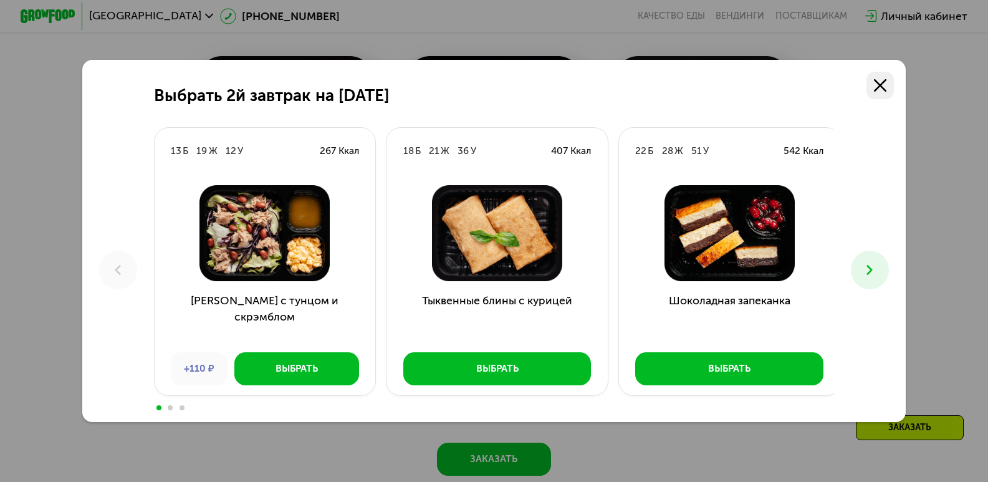
click at [887, 72] on link at bounding box center [880, 85] width 27 height 27
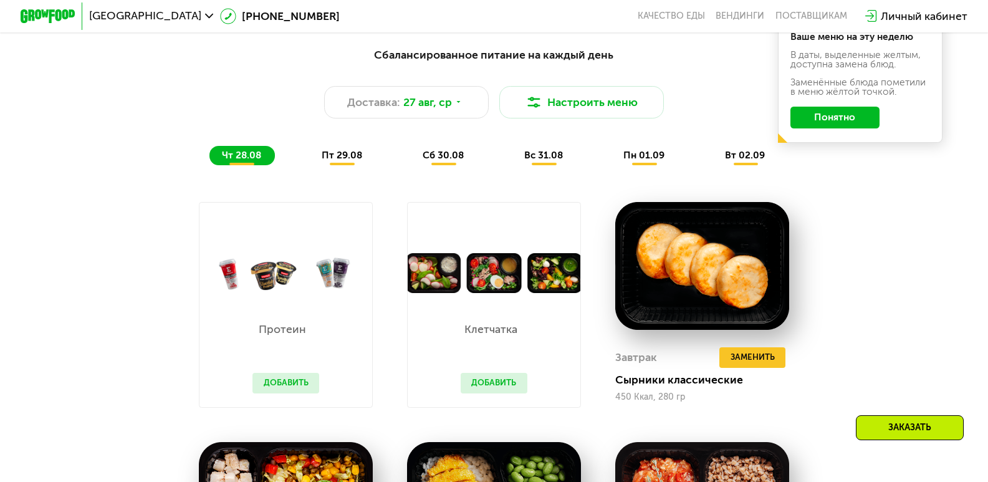
scroll to position [624, 0]
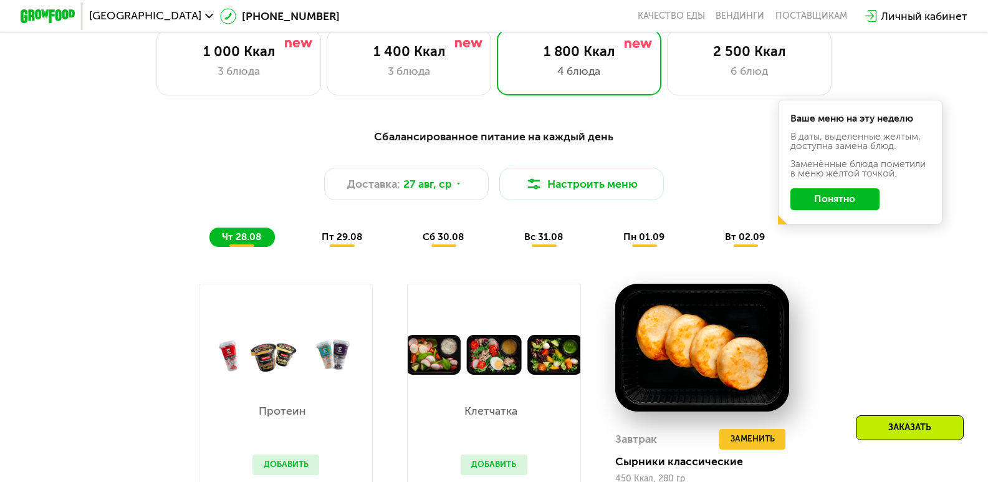
click at [410, 247] on div "пт 29.08" at bounding box center [443, 237] width 67 height 19
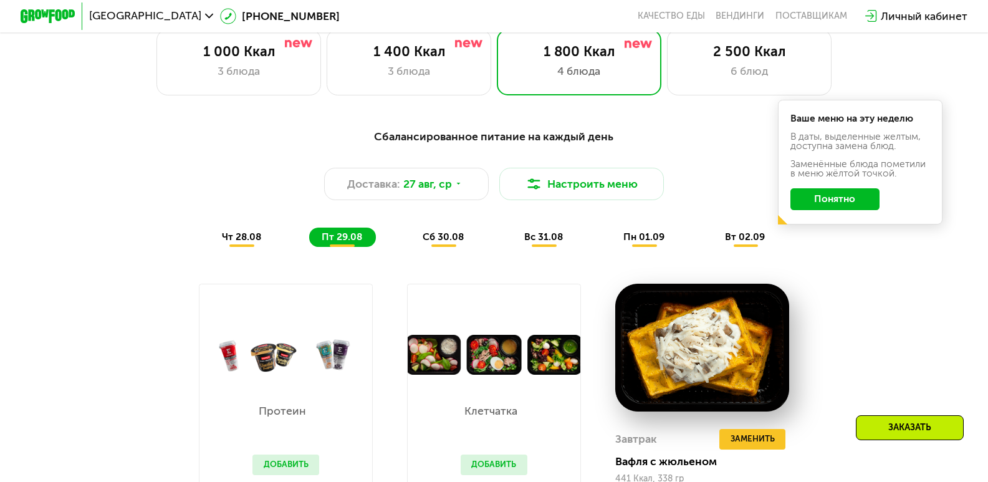
click at [459, 256] on div "Сбалансированное питание на каждый день Доставка: 27 авг, ср Настроить меню чт …" at bounding box center [494, 187] width 829 height 135
click at [228, 242] on span "чт 28.08" at bounding box center [241, 236] width 39 height 11
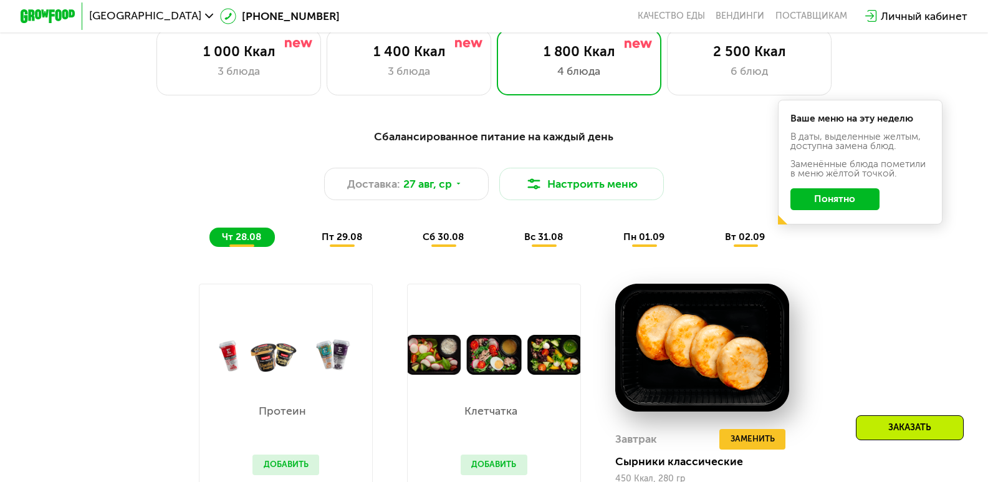
click at [410, 247] on div "пт 29.08" at bounding box center [443, 237] width 67 height 19
